Goal: Task Accomplishment & Management: Use online tool/utility

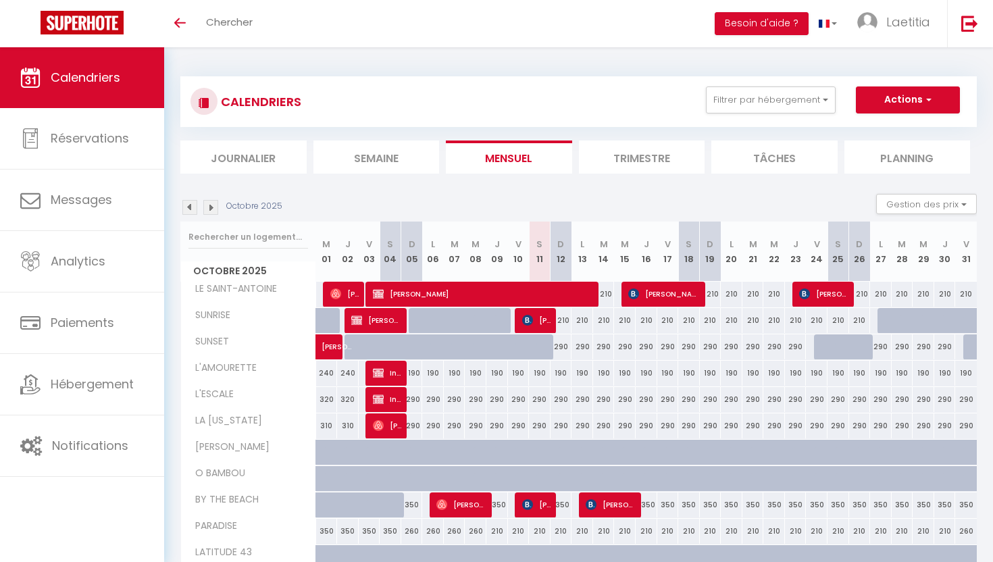
click at [213, 207] on img at bounding box center [210, 207] width 15 height 15
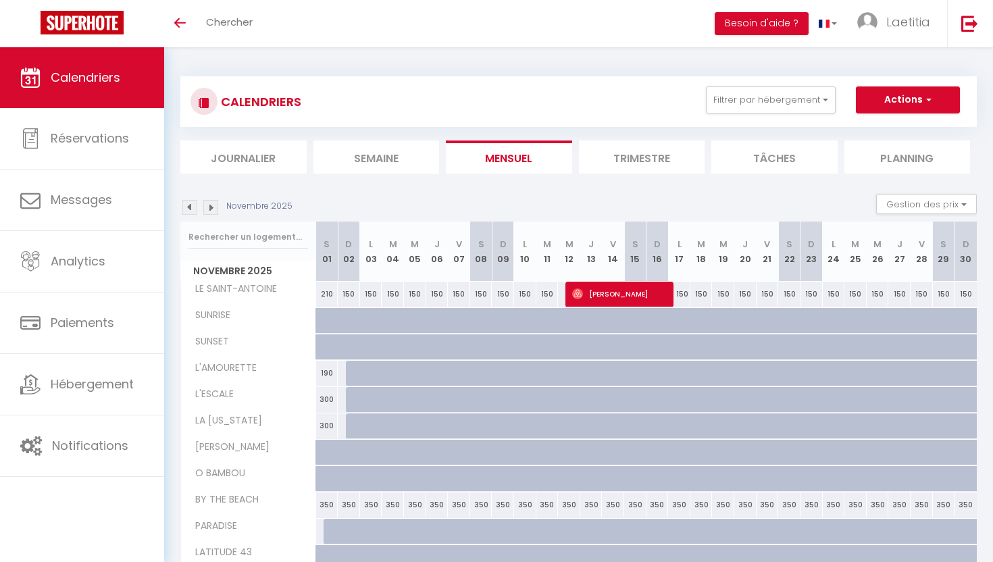
click at [213, 207] on img at bounding box center [210, 207] width 15 height 15
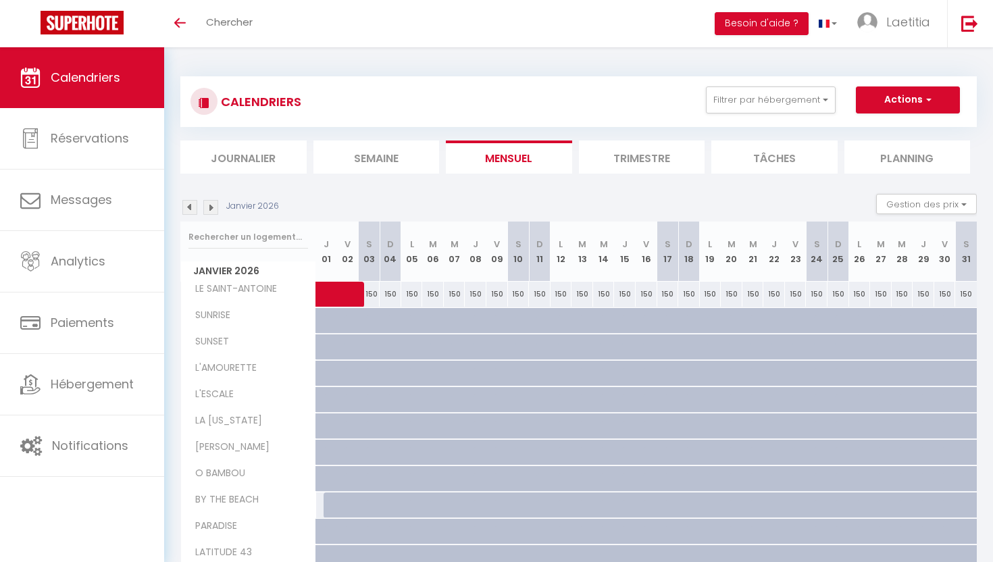
click at [213, 207] on img at bounding box center [210, 207] width 15 height 15
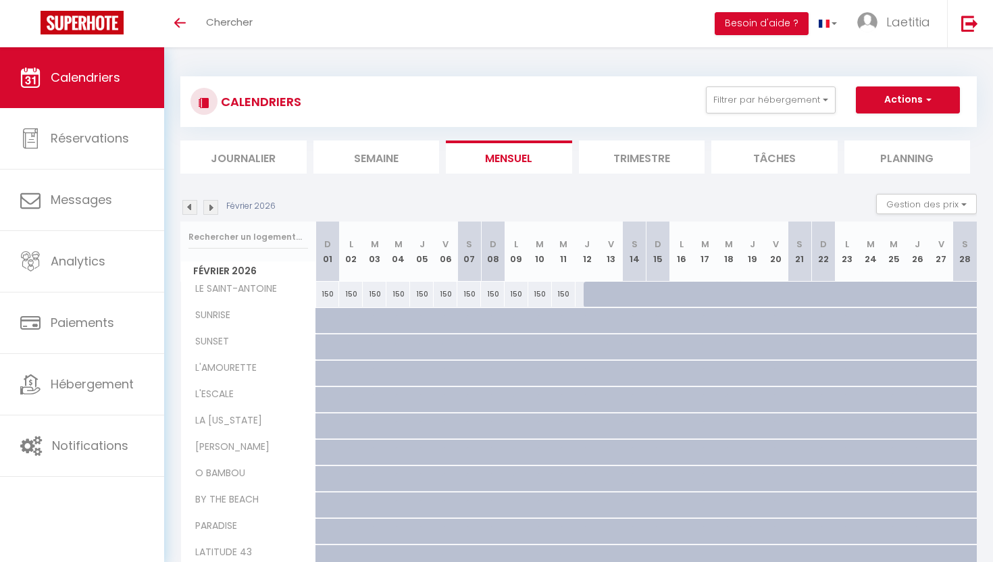
click at [213, 207] on img at bounding box center [210, 207] width 15 height 15
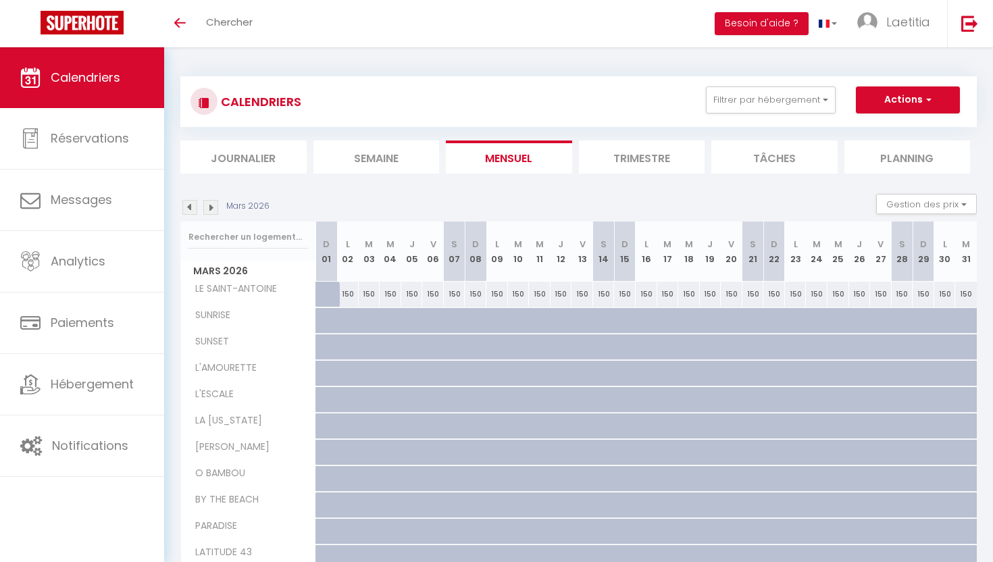
click at [213, 207] on img at bounding box center [210, 207] width 15 height 15
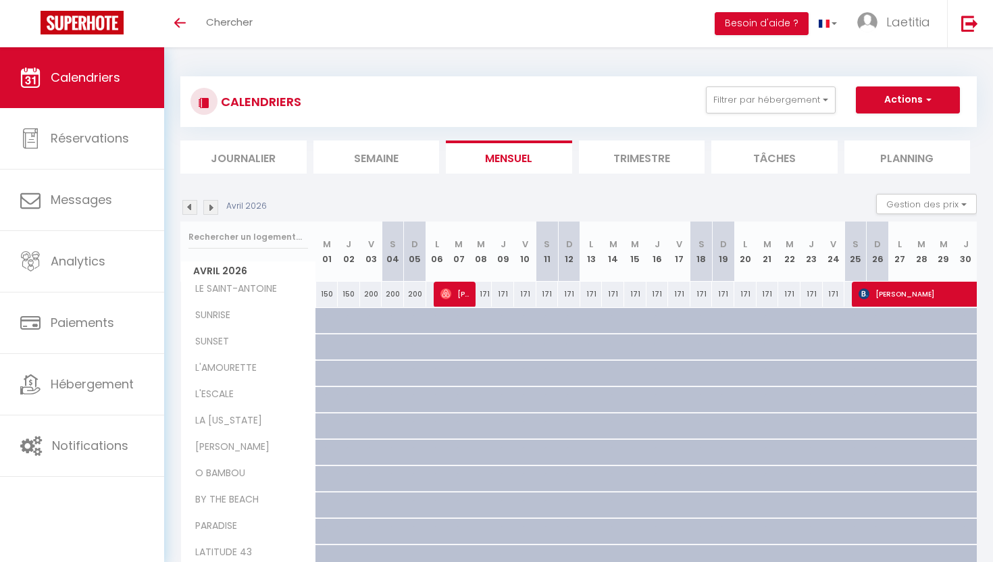
click at [213, 207] on img at bounding box center [210, 207] width 15 height 15
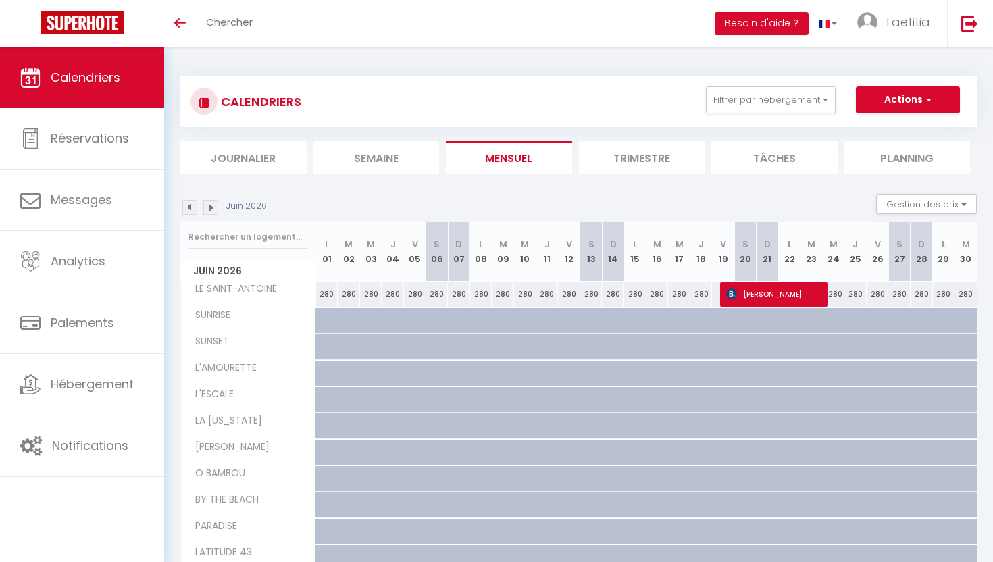
click at [213, 207] on img at bounding box center [210, 207] width 15 height 15
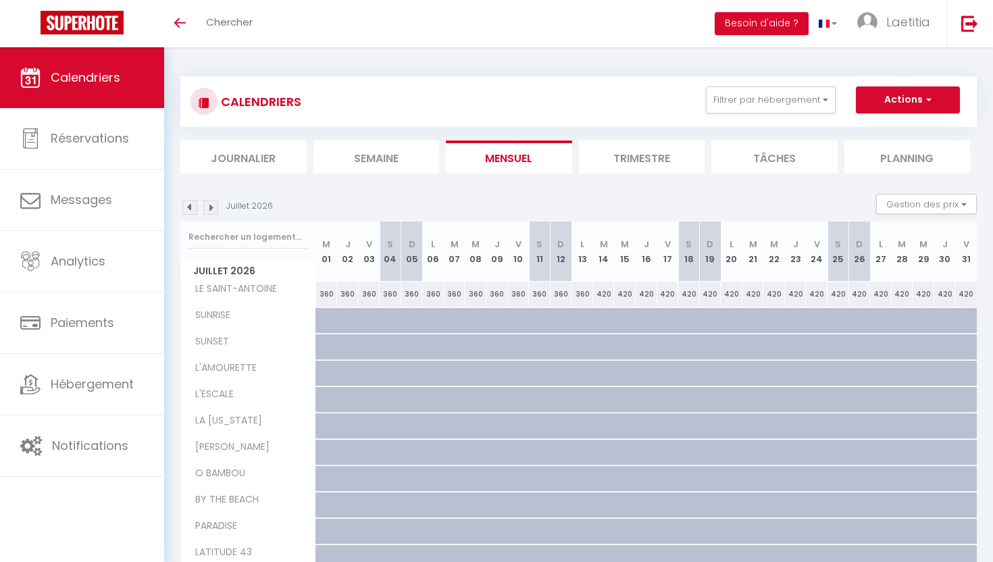
click at [213, 207] on img at bounding box center [210, 207] width 15 height 15
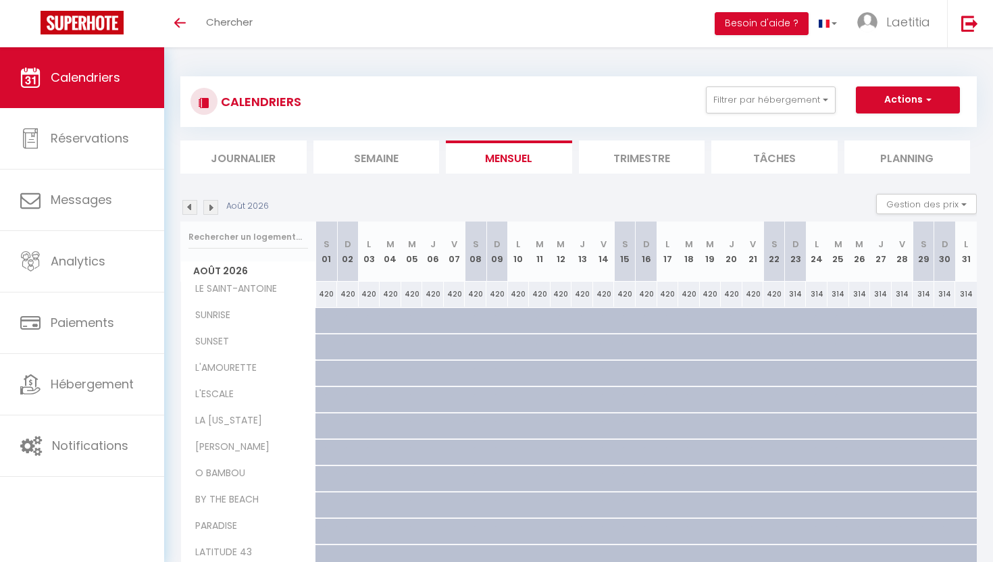
click at [213, 207] on img at bounding box center [210, 207] width 15 height 15
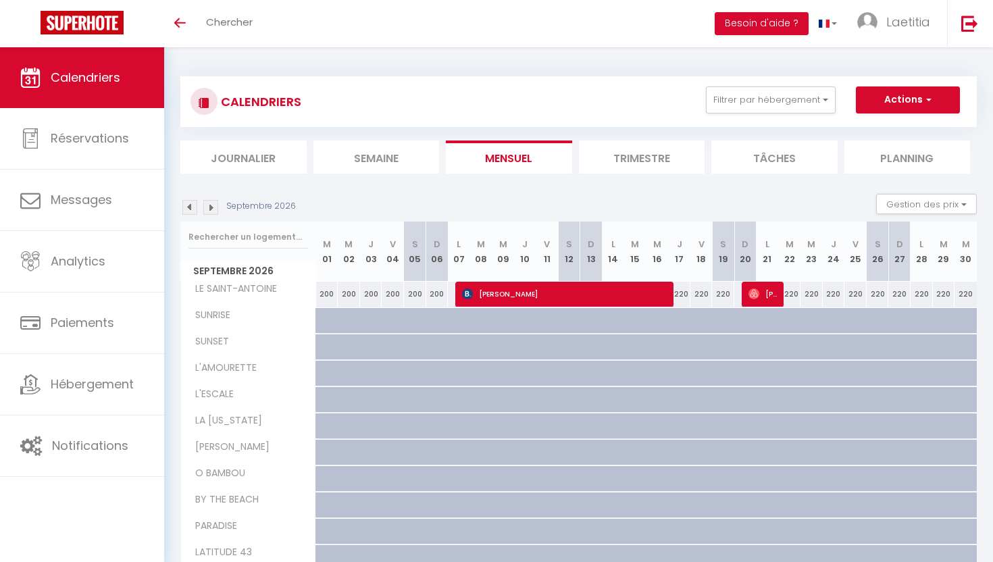
click at [321, 301] on div "200" at bounding box center [327, 294] width 22 height 25
type input "200"
type input "[DATE]"
type input "Mer 02 Septembre 2026"
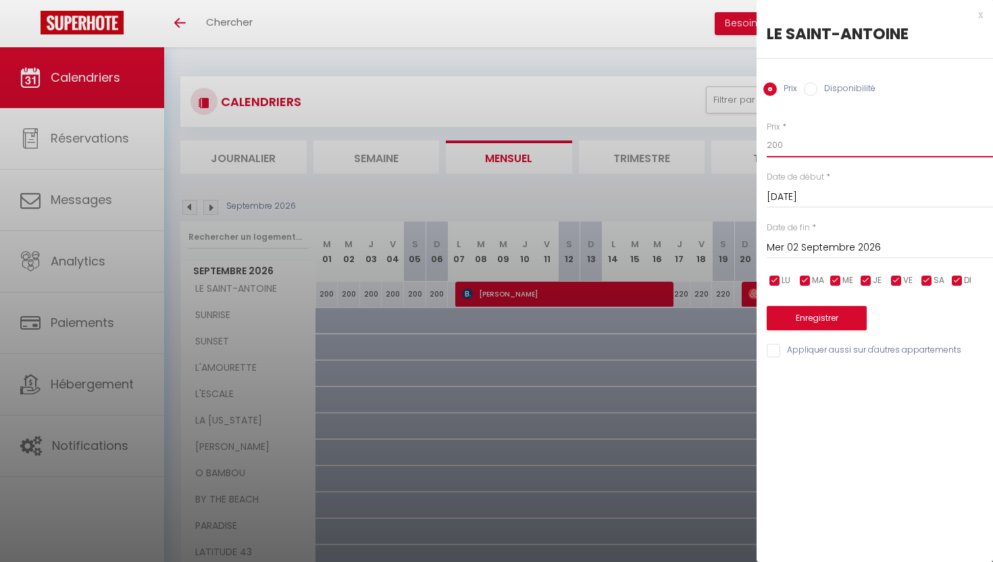
drag, startPoint x: 790, startPoint y: 143, endPoint x: 654, endPoint y: 145, distance: 135.8
click at [657, 144] on body "🟢 Des questions ou besoin d'assistance pour la migration AirBnB? Prenez rdv >>>…" at bounding box center [496, 376] width 993 height 659
type input "220"
click at [885, 252] on input "Mer 02 Septembre 2026" at bounding box center [880, 248] width 226 height 18
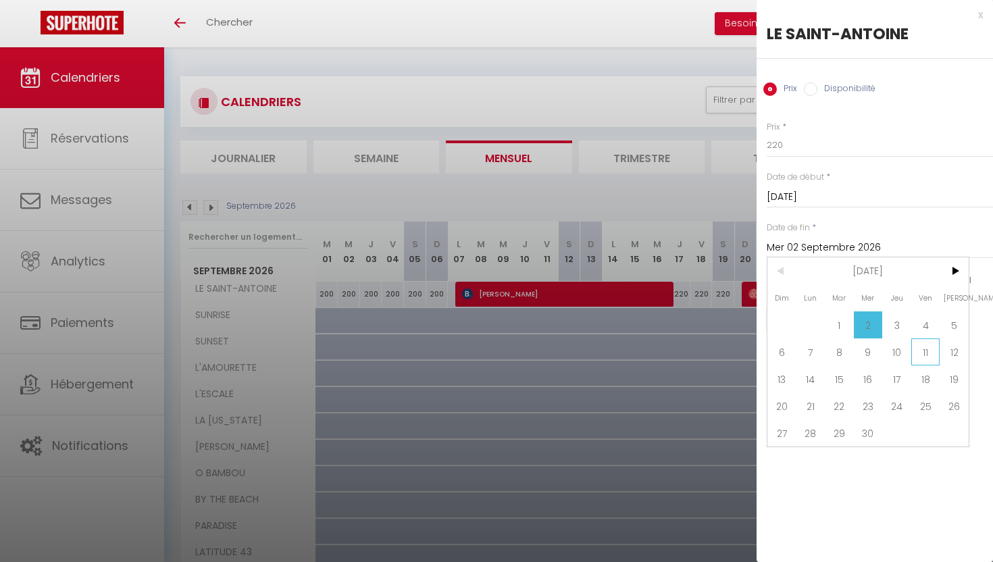
click at [923, 354] on span "11" at bounding box center [925, 351] width 29 height 27
type input "[DATE]"
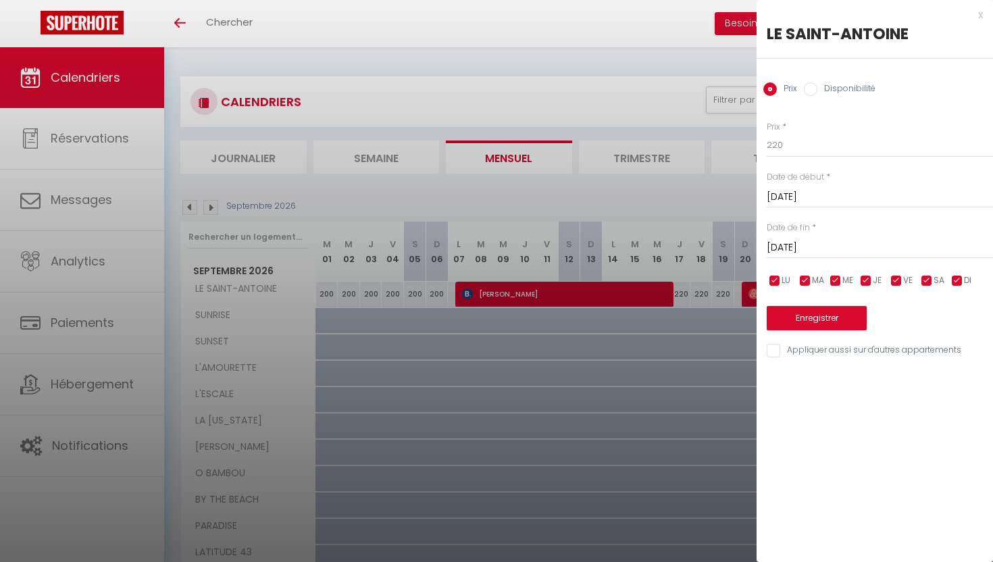
click at [892, 196] on input "[DATE]" at bounding box center [880, 197] width 226 height 18
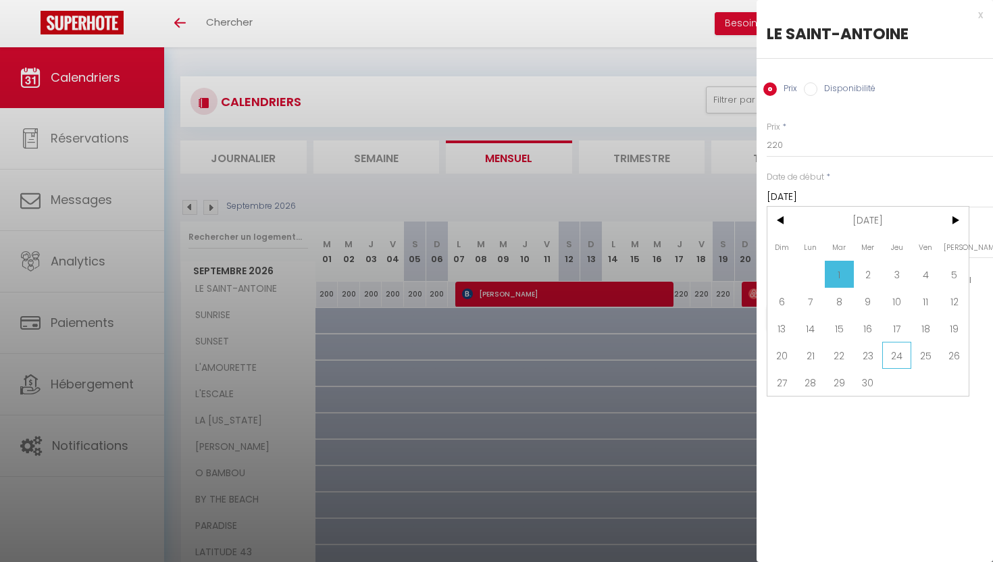
click at [891, 345] on span "24" at bounding box center [896, 355] width 29 height 27
type input "Jeu 24 Septembre 2026"
type input "Ven 25 Septembre 2026"
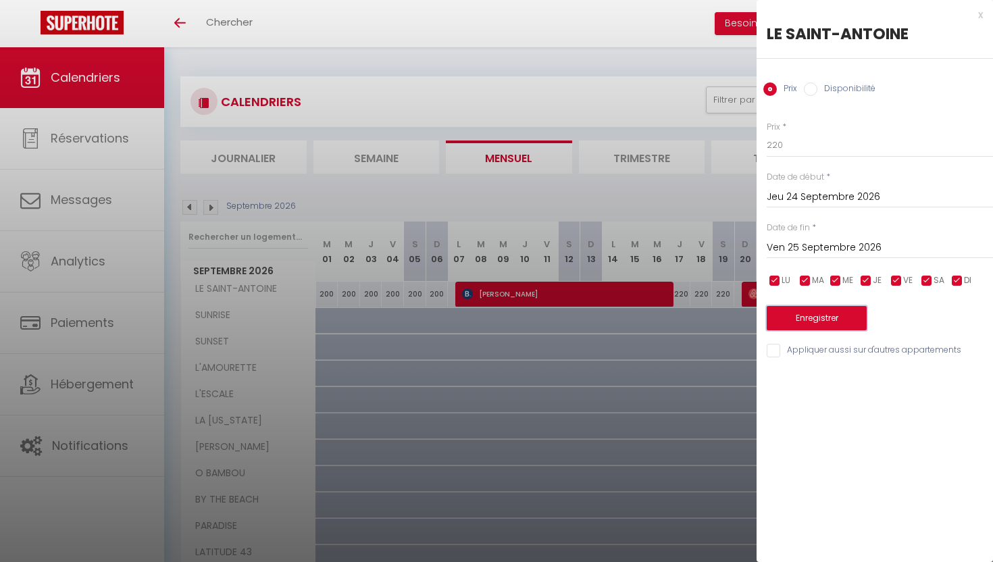
click at [841, 310] on button "Enregistrer" at bounding box center [817, 318] width 100 height 24
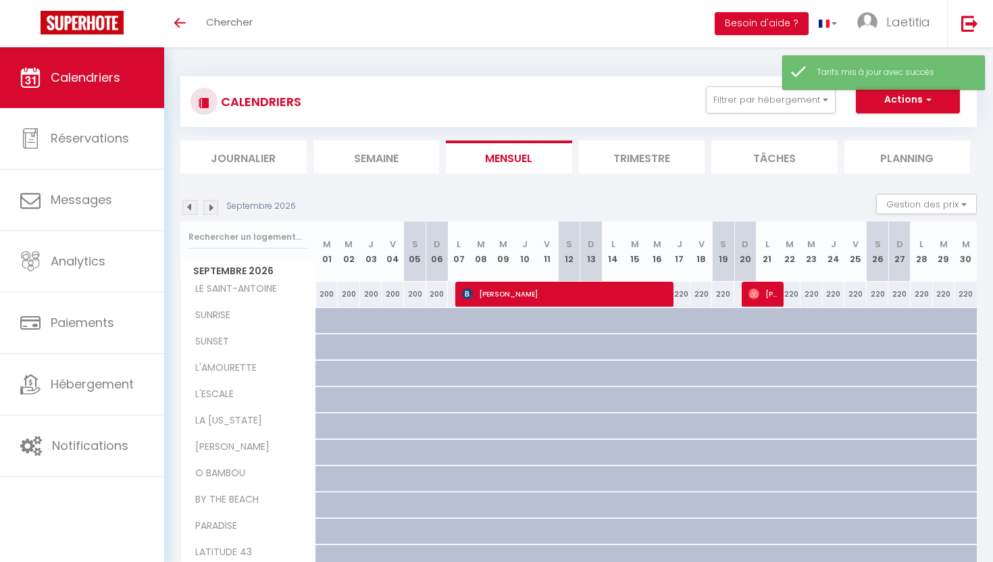
click at [324, 298] on div "200" at bounding box center [327, 294] width 22 height 25
type input "200"
type input "[DATE]"
type input "Mer 02 Septembre 2026"
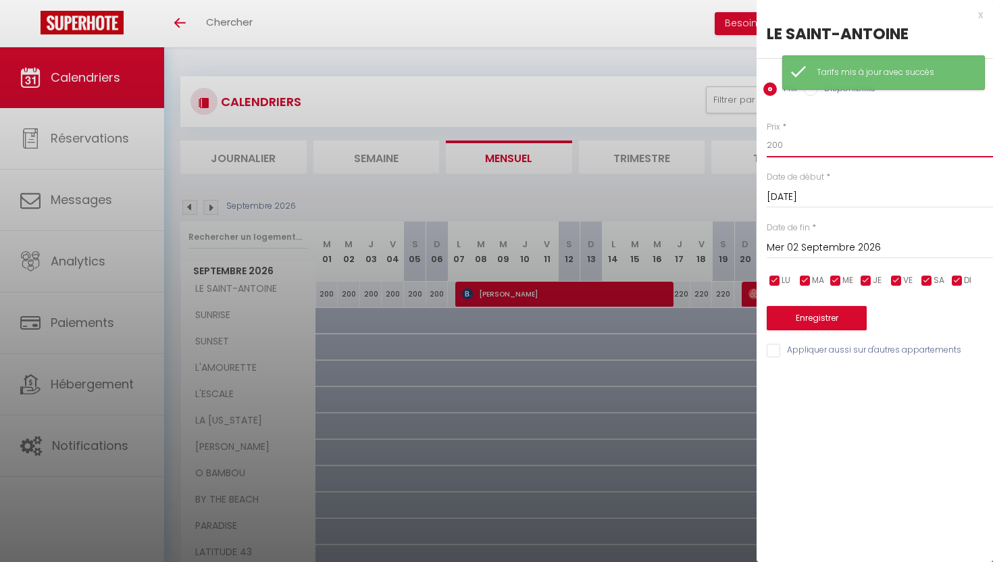
click at [783, 134] on input "200" at bounding box center [880, 145] width 226 height 24
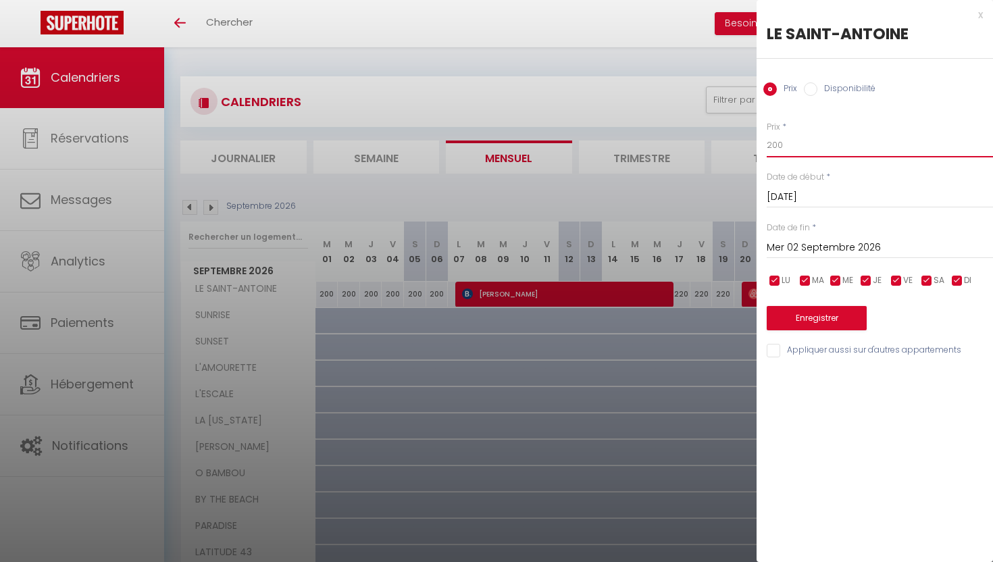
drag, startPoint x: 790, startPoint y: 153, endPoint x: 700, endPoint y: 151, distance: 89.2
click at [710, 151] on body "🟢 Des questions ou besoin d'assistance pour la migration AirBnB? Prenez rdv >>>…" at bounding box center [496, 376] width 993 height 659
type input "220"
click at [798, 198] on input "[DATE]" at bounding box center [880, 197] width 226 height 18
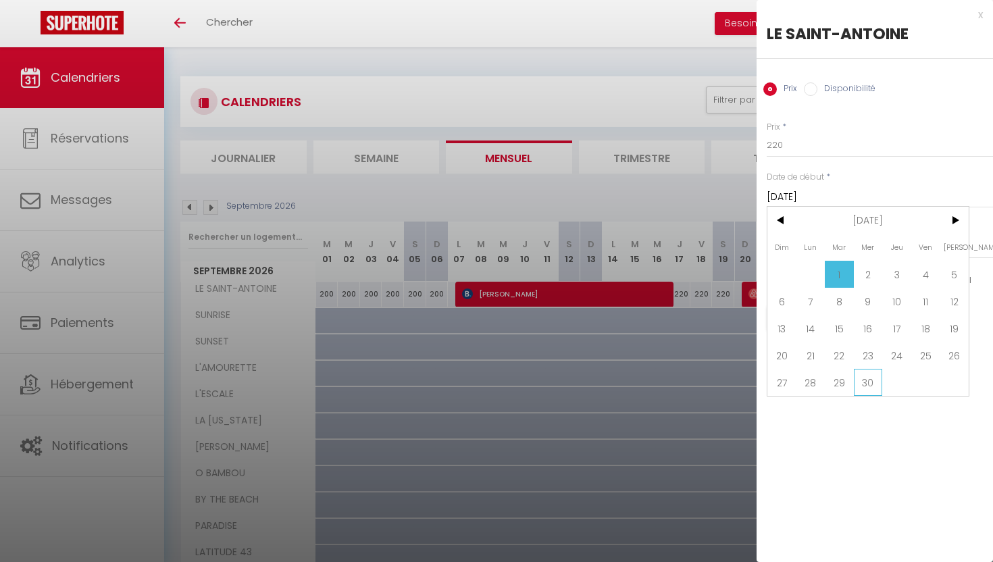
click at [866, 375] on span "30" at bounding box center [868, 382] width 29 height 27
type input "Mer 30 Septembre 2026"
type input "Jeu 01 Octobre 2026"
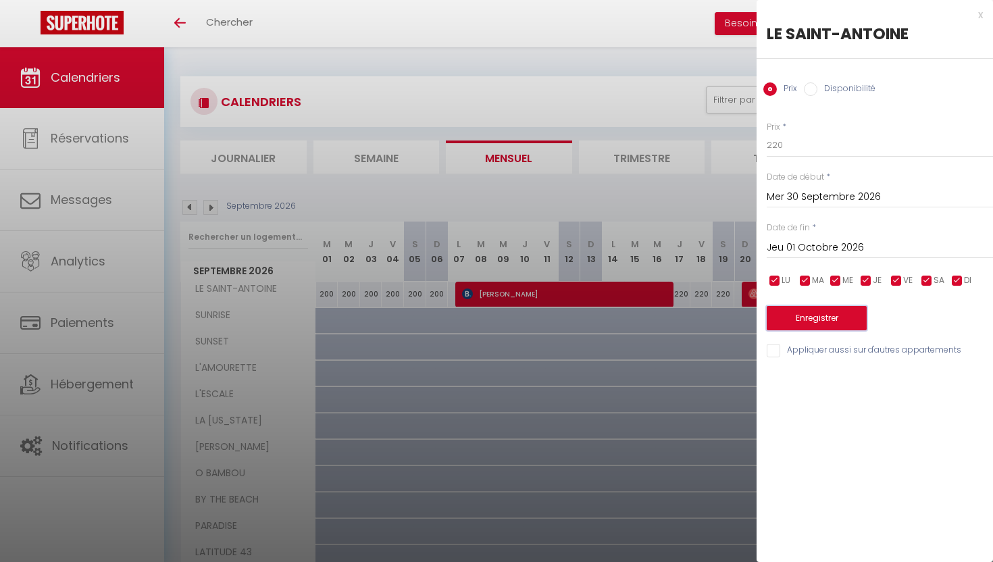
click at [800, 324] on button "Enregistrer" at bounding box center [817, 318] width 100 height 24
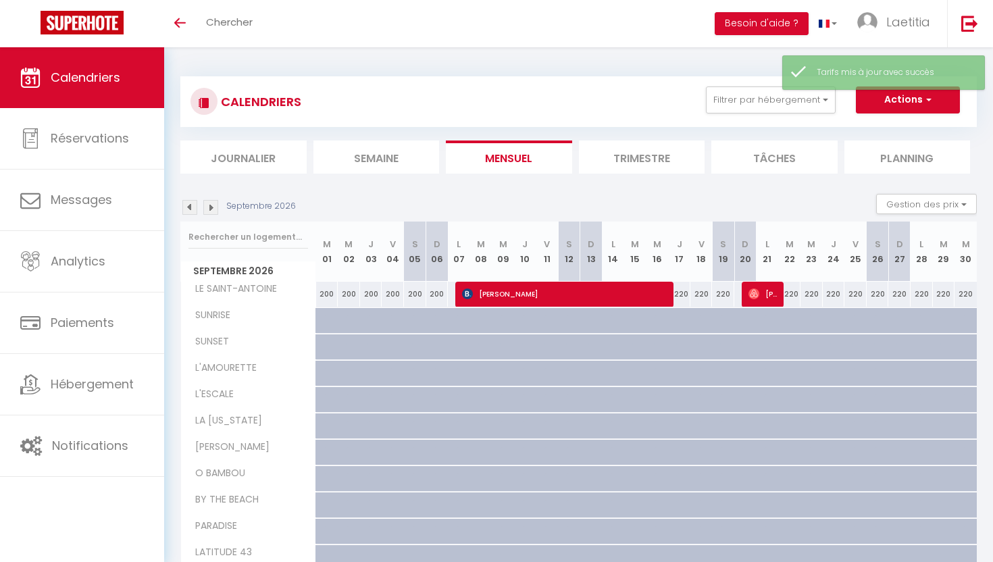
click at [322, 294] on div "200" at bounding box center [327, 294] width 22 height 25
type input "200"
type input "[DATE]"
type input "Mer 02 Septembre 2026"
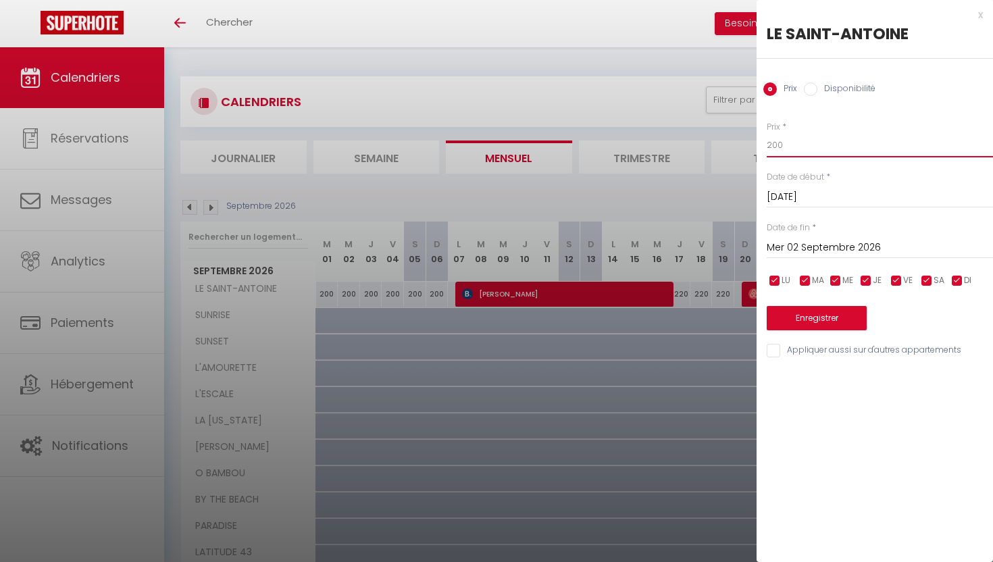
drag, startPoint x: 784, startPoint y: 152, endPoint x: 770, endPoint y: 143, distance: 16.5
click at [770, 143] on input "200" at bounding box center [880, 145] width 226 height 24
type input "220"
click at [798, 315] on button "Enregistrer" at bounding box center [817, 318] width 100 height 24
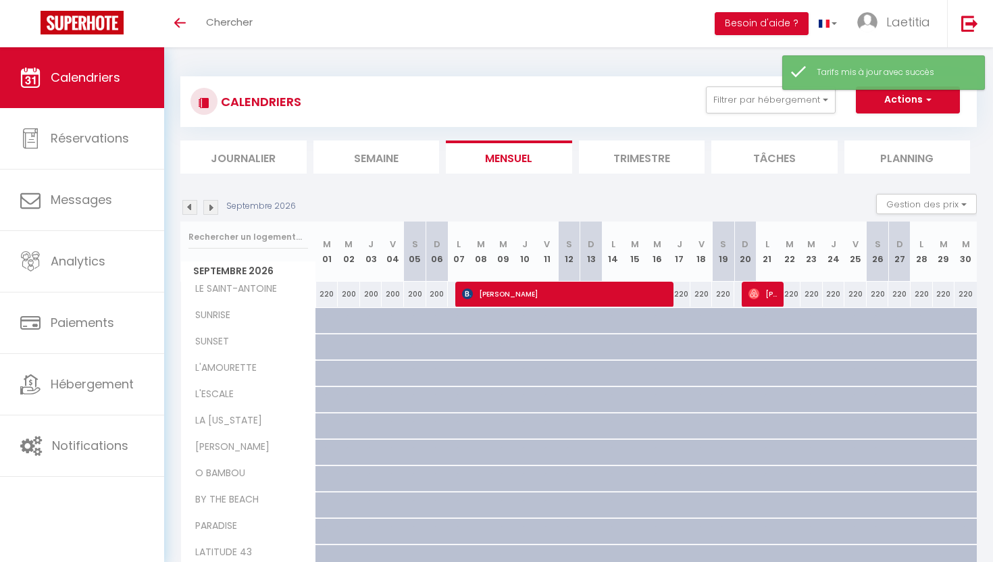
click at [347, 296] on div "200" at bounding box center [349, 294] width 22 height 25
type input "200"
type input "Mer 02 Septembre 2026"
type input "Jeu 03 Septembre 2026"
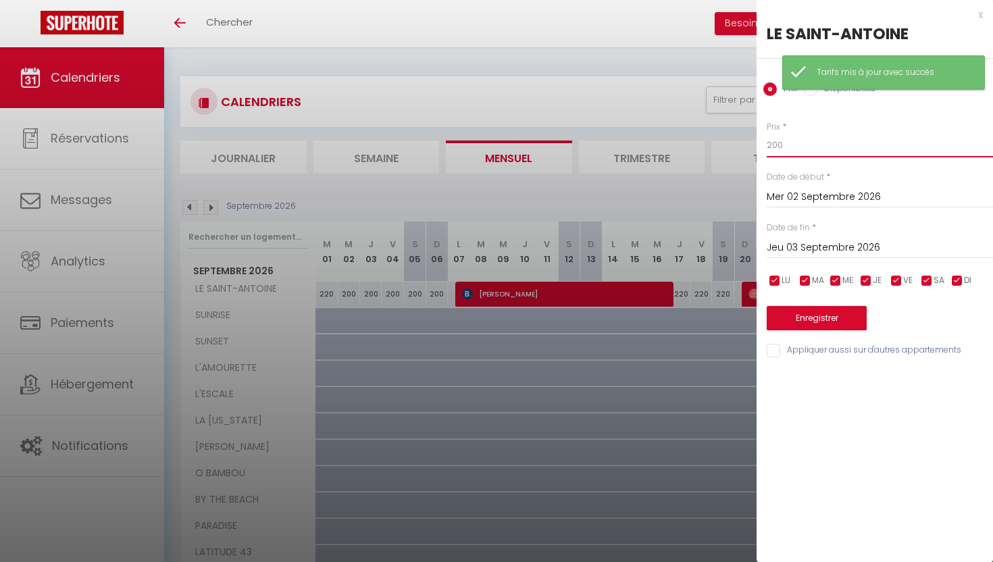
drag, startPoint x: 795, startPoint y: 151, endPoint x: 700, endPoint y: 128, distance: 97.3
click at [702, 129] on body "🟢 Des questions ou besoin d'assistance pour la migration AirBnB? Prenez rdv >>>…" at bounding box center [496, 376] width 993 height 659
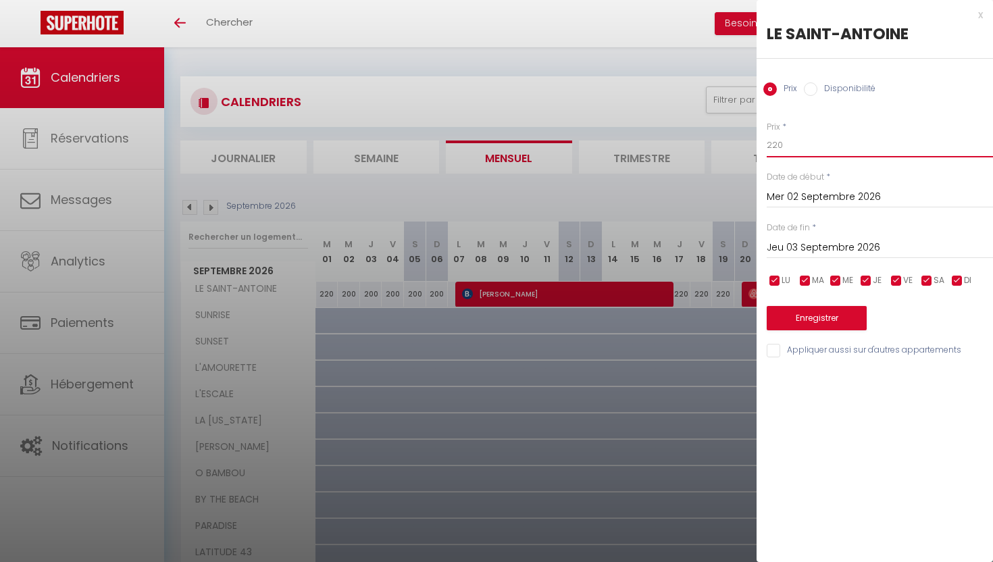
type input "220"
click at [883, 245] on input "Jeu 03 Septembre 2026" at bounding box center [880, 248] width 226 height 18
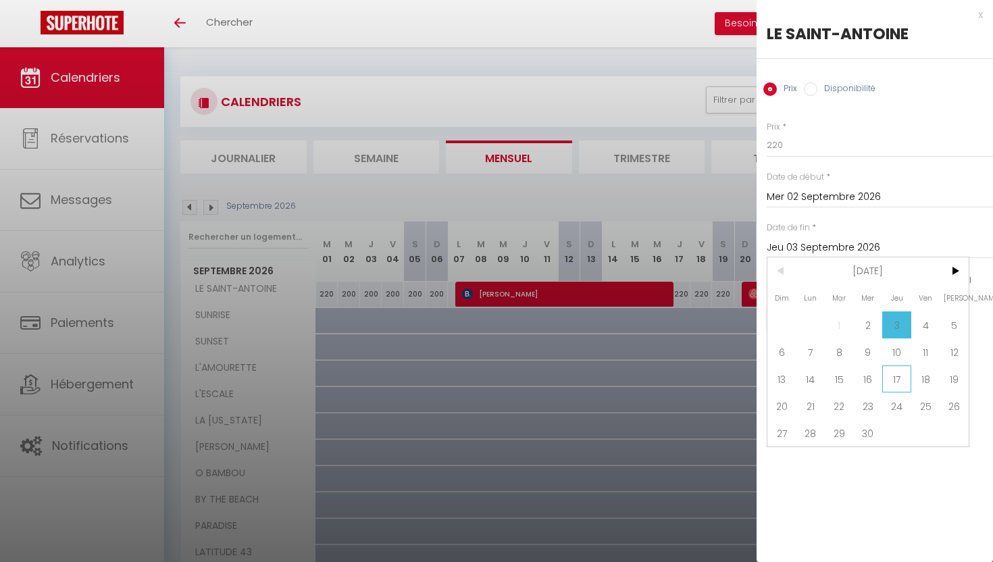
click at [887, 372] on span "17" at bounding box center [896, 378] width 29 height 27
type input "Jeu 17 Septembre 2026"
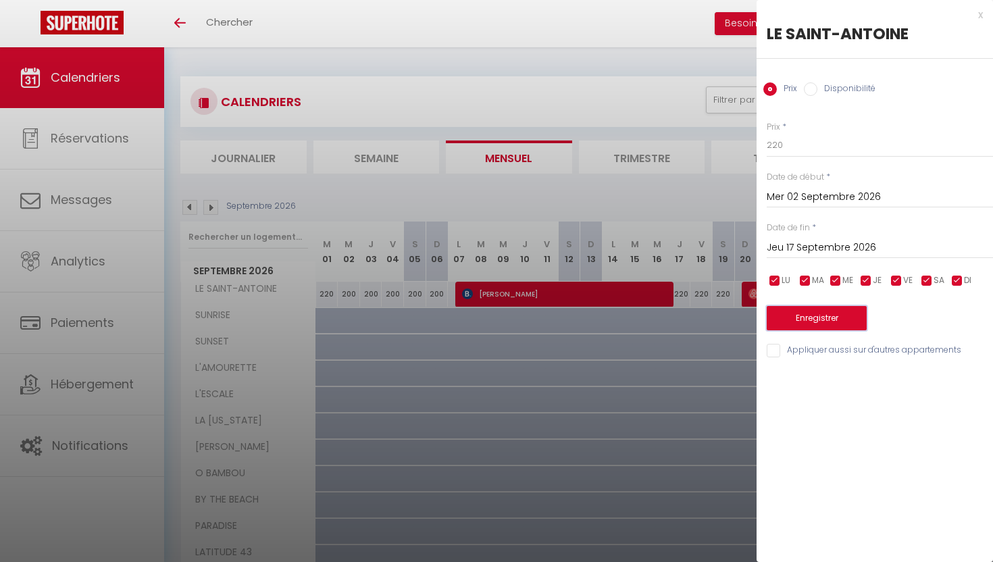
click at [852, 322] on button "Enregistrer" at bounding box center [817, 318] width 100 height 24
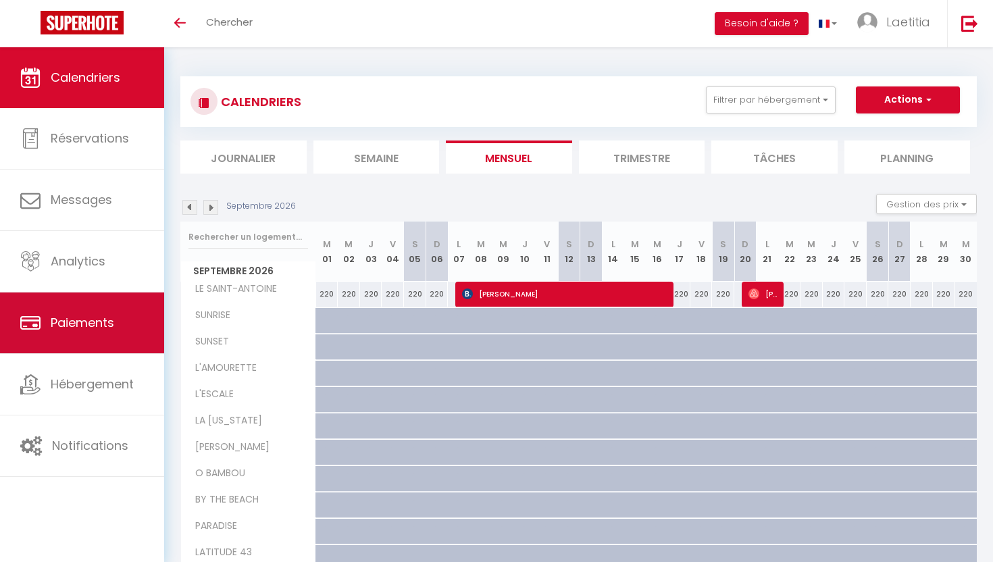
click at [103, 336] on link "Paiements" at bounding box center [82, 322] width 164 height 61
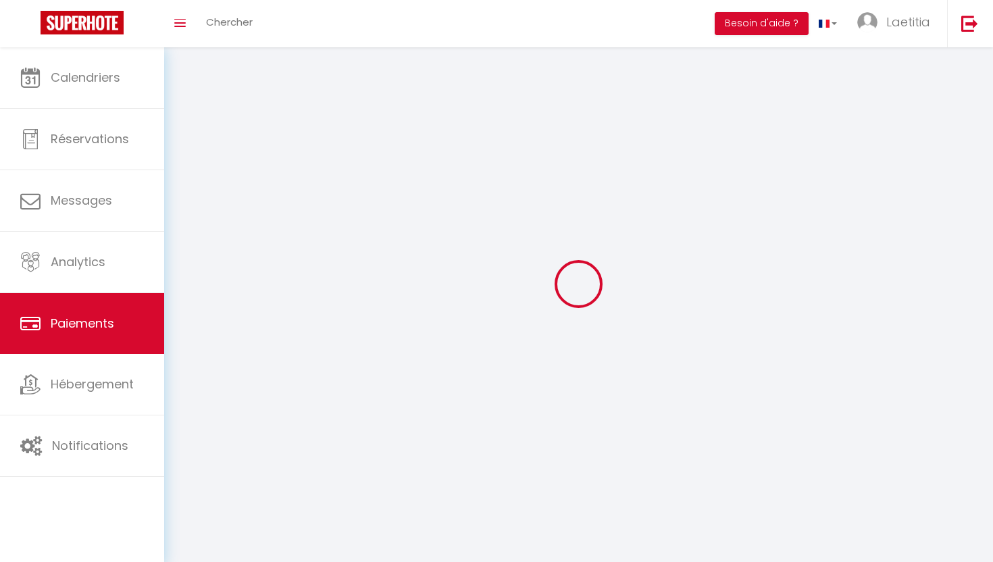
select select "2"
select select "0"
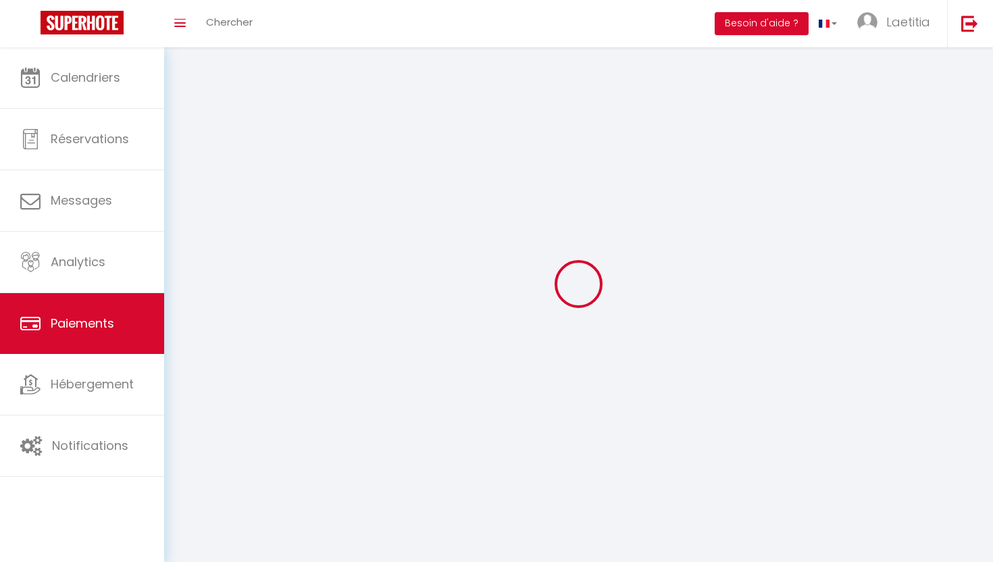
select select "0"
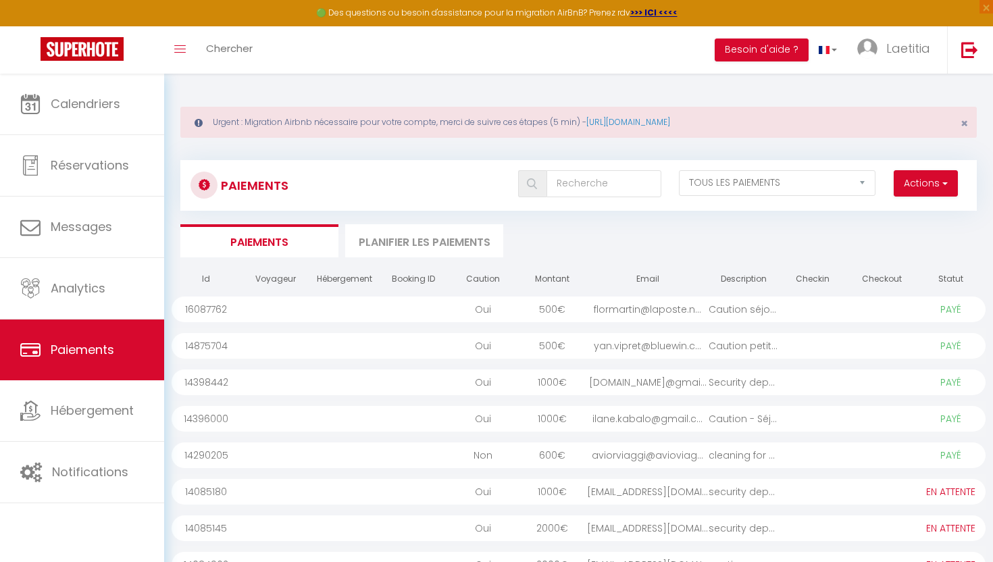
click at [942, 305] on select "PAYÉ EN ATTENTE" at bounding box center [951, 309] width 68 height 15
click at [946, 182] on span "button" at bounding box center [944, 183] width 8 height 14
click at [597, 315] on div "flormartin@laposte.n..." at bounding box center [648, 310] width 122 height 26
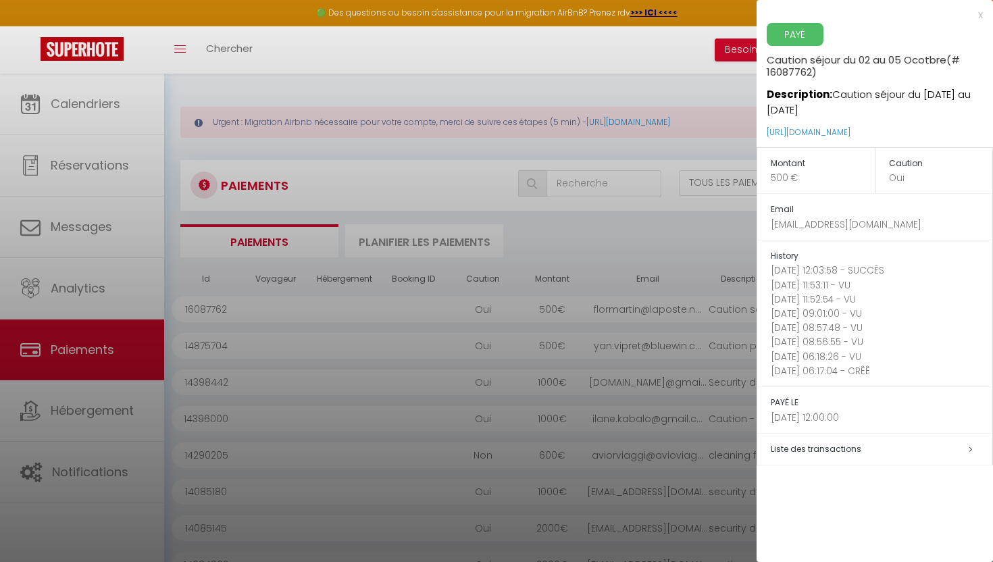
click at [872, 450] on h5 "Liste des transactions" at bounding box center [882, 450] width 222 height 16
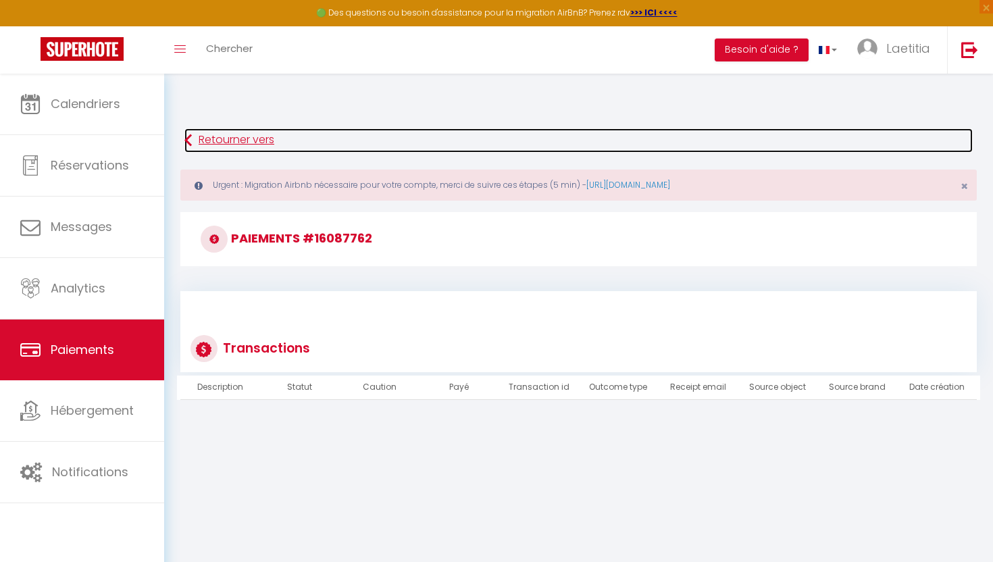
click at [190, 139] on icon at bounding box center [187, 140] width 7 height 24
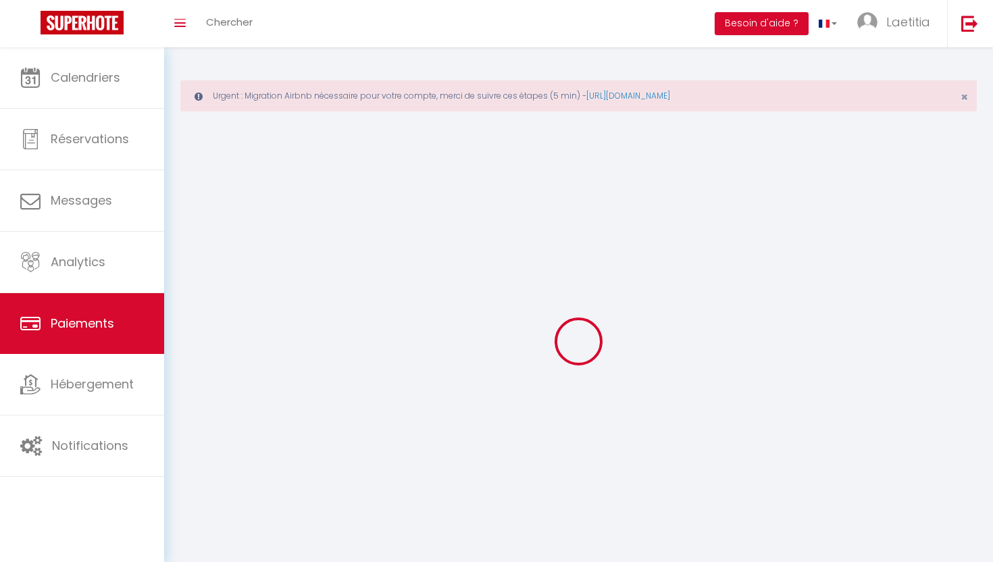
select select "2"
select select "0"
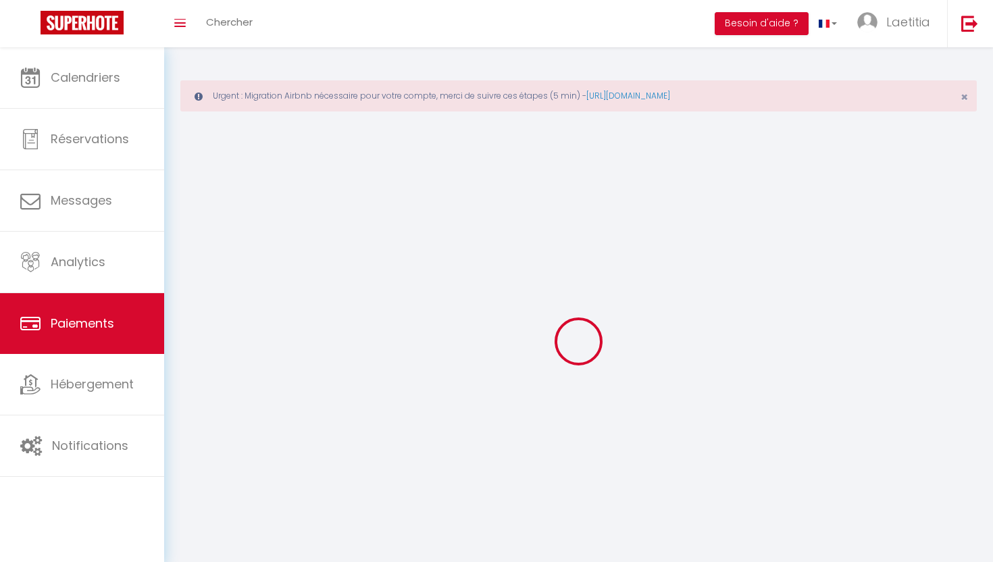
select select "0"
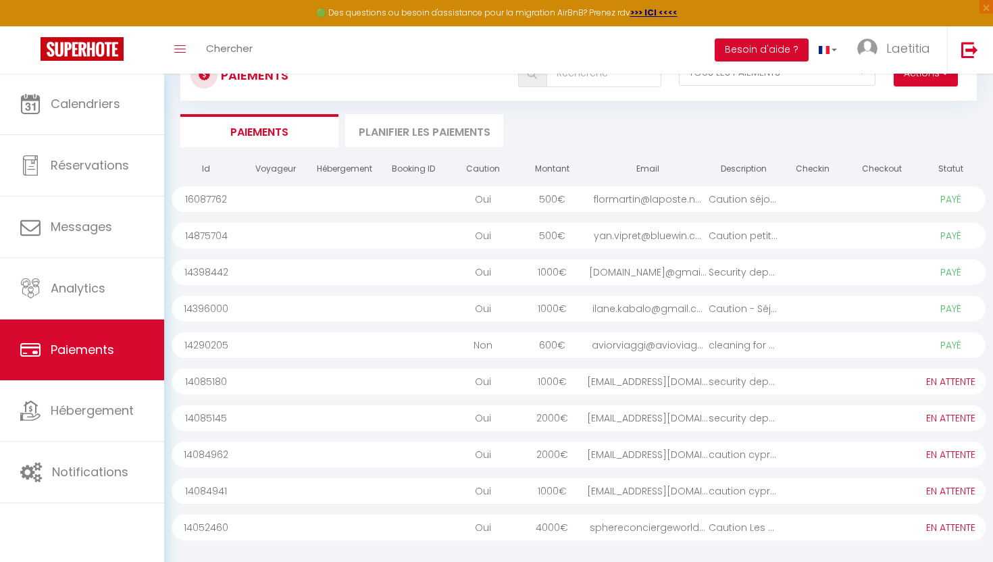
scroll to position [96, 0]
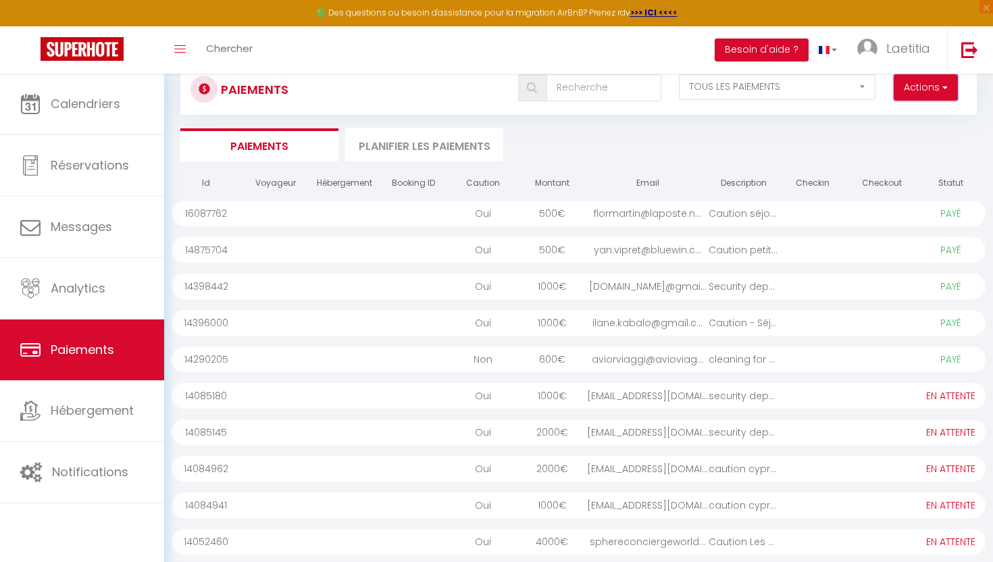
click at [936, 93] on button "Actions" at bounding box center [926, 87] width 64 height 27
click at [896, 134] on link "Créer nouveau lien caution" at bounding box center [874, 135] width 166 height 18
select select
select select "other"
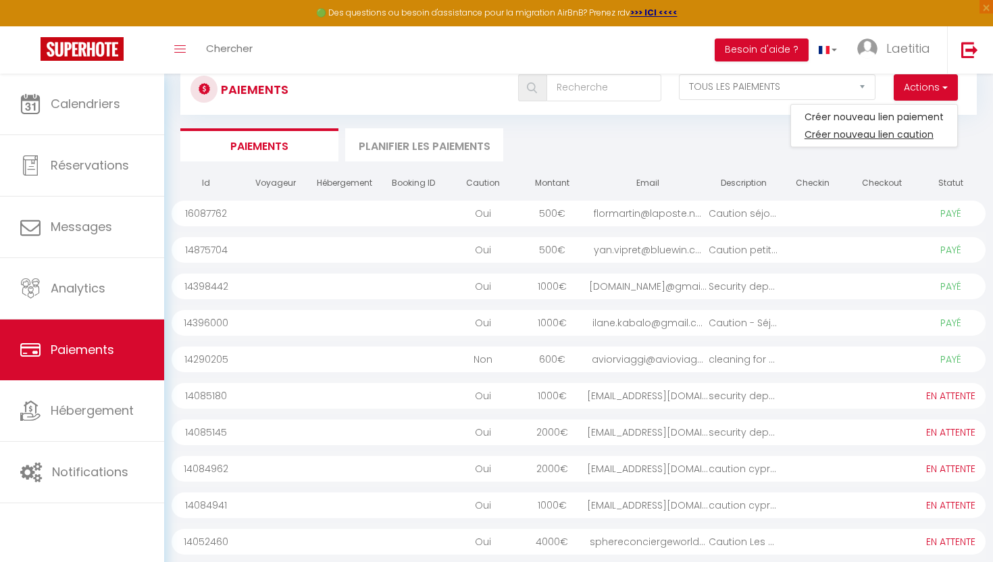
select select "1701"
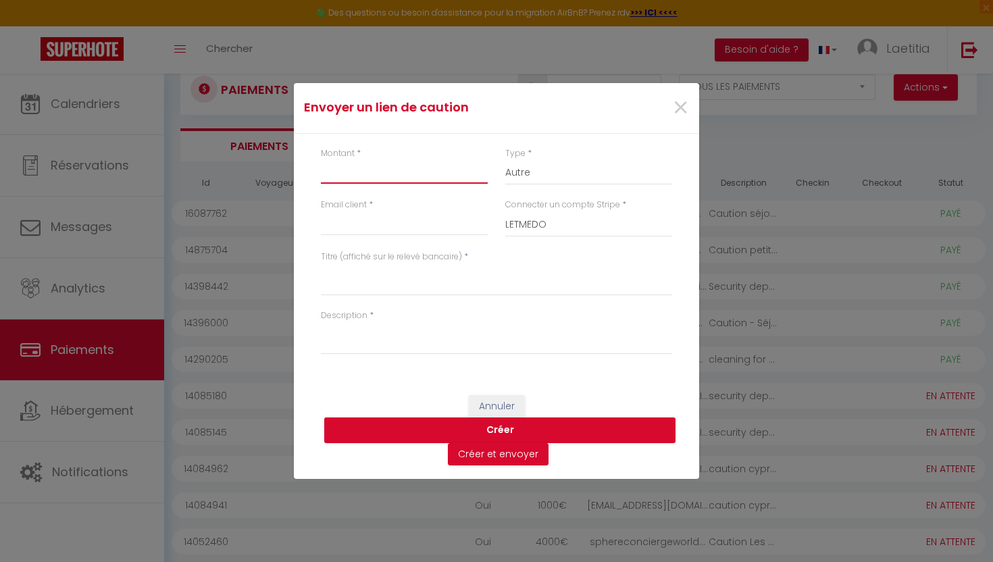
click at [411, 180] on input "Montant" at bounding box center [404, 171] width 167 height 24
type input "1000"
click at [536, 176] on select "Nuits Frais de ménage Taxe de séjour [GEOGRAPHIC_DATA]" at bounding box center [588, 172] width 167 height 26
click at [505, 159] on select "Nuits Frais de ménage Taxe de séjour [GEOGRAPHIC_DATA]" at bounding box center [588, 172] width 167 height 26
click at [393, 219] on input "Email client" at bounding box center [404, 223] width 167 height 24
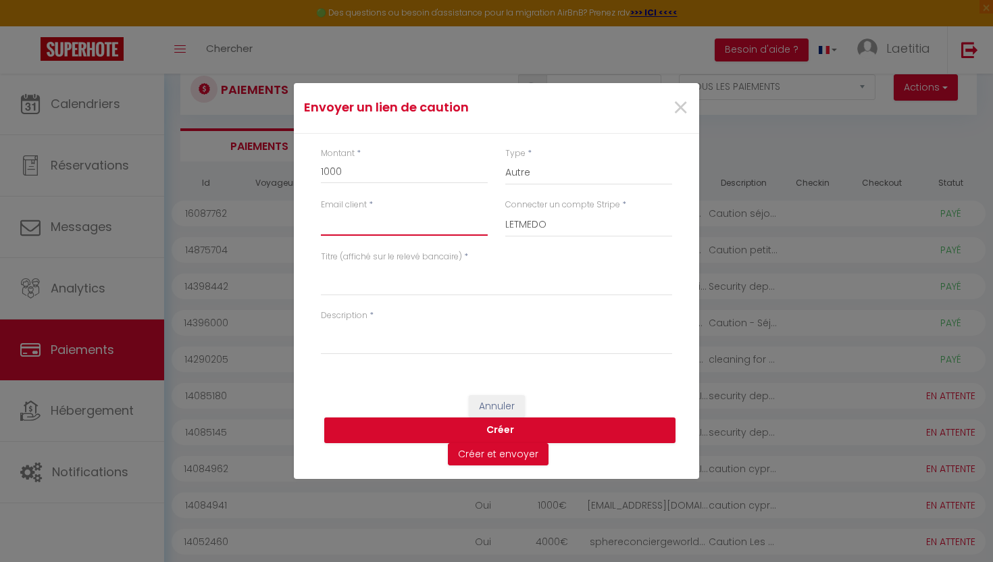
paste input "[EMAIL_ADDRESS][DOMAIN_NAME]"
type input "[EMAIL_ADDRESS][DOMAIN_NAME]"
click at [437, 276] on textarea "Titre (affiché sur le relevé bancaire)" at bounding box center [496, 279] width 351 height 32
type textarea "SECURITY DEPOSIT"
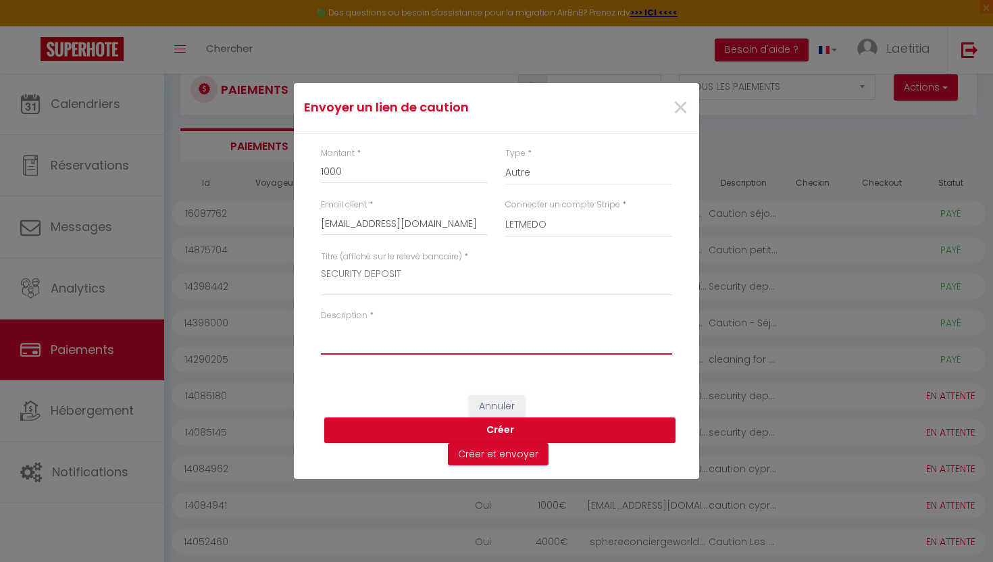
click at [405, 334] on textarea "Description" at bounding box center [496, 338] width 351 height 32
type textarea "SECURITY DEPOSIT"
click at [473, 430] on button "Créer" at bounding box center [499, 430] width 351 height 26
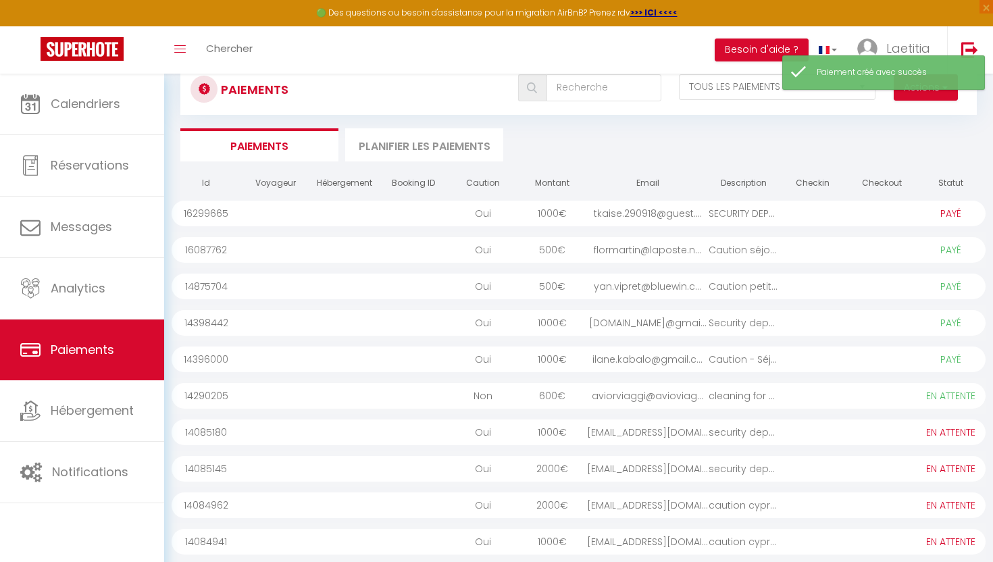
click at [938, 218] on select "PAYÉ EN ATTENTE" at bounding box center [951, 213] width 68 height 15
click at [224, 214] on div "16299665" at bounding box center [206, 214] width 69 height 26
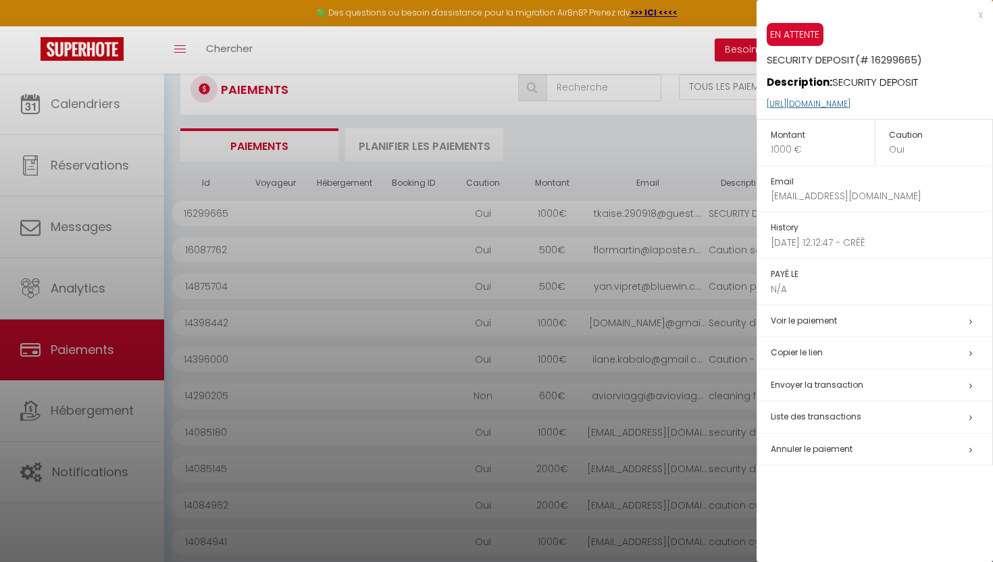
drag, startPoint x: 957, startPoint y: 104, endPoint x: 817, endPoint y: 103, distance: 140.5
click at [816, 103] on p "[URL][DOMAIN_NAME]" at bounding box center [880, 104] width 226 height 29
click at [833, 349] on h5 "Copier le lien" at bounding box center [882, 353] width 222 height 16
